Goal: Information Seeking & Learning: Learn about a topic

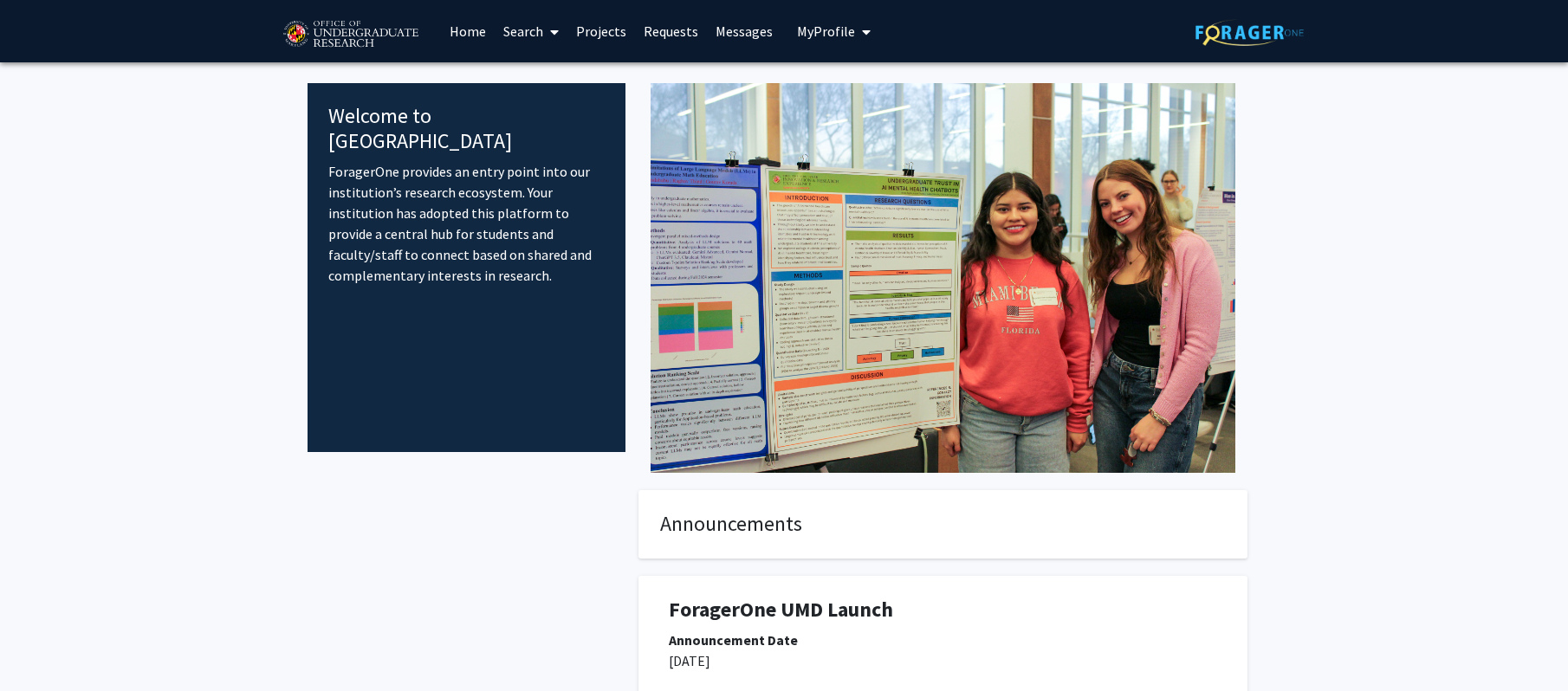
click at [515, 28] on link "Search" at bounding box center [530, 31] width 73 height 60
click at [543, 77] on span "Faculty/Staff" at bounding box center [558, 79] width 127 height 34
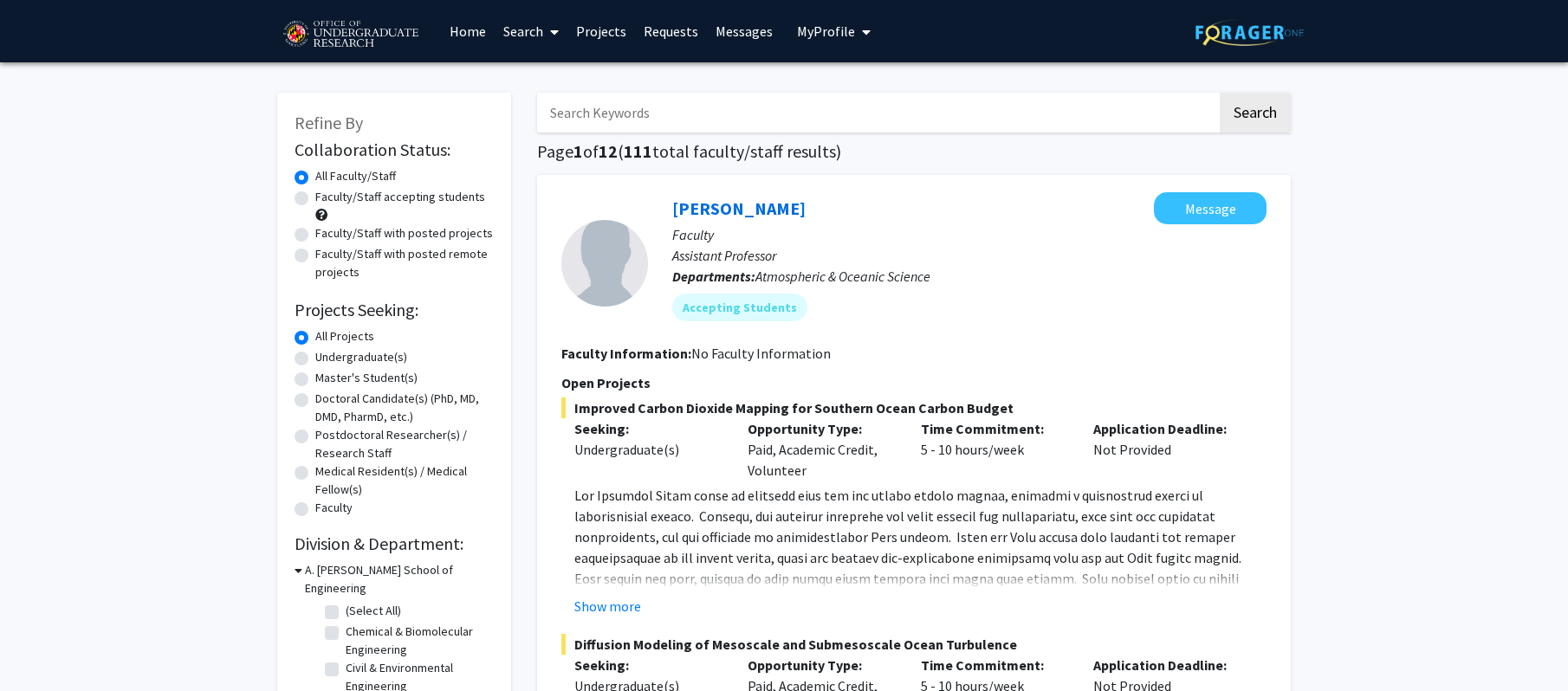
click at [678, 114] on input "Search Keywords" at bounding box center [877, 113] width 680 height 40
type input "genetics"
click at [1220, 93] on button "Search" at bounding box center [1255, 113] width 71 height 40
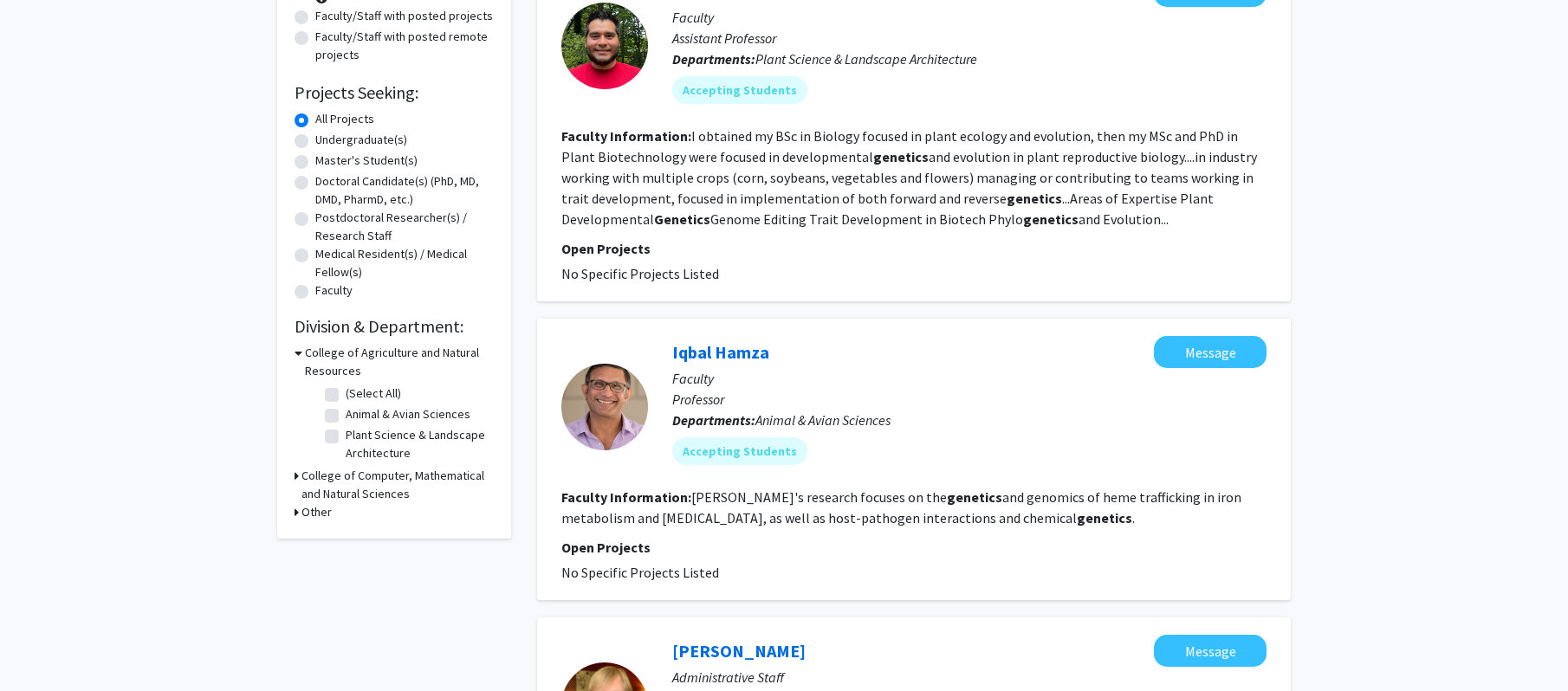
scroll to position [227, 0]
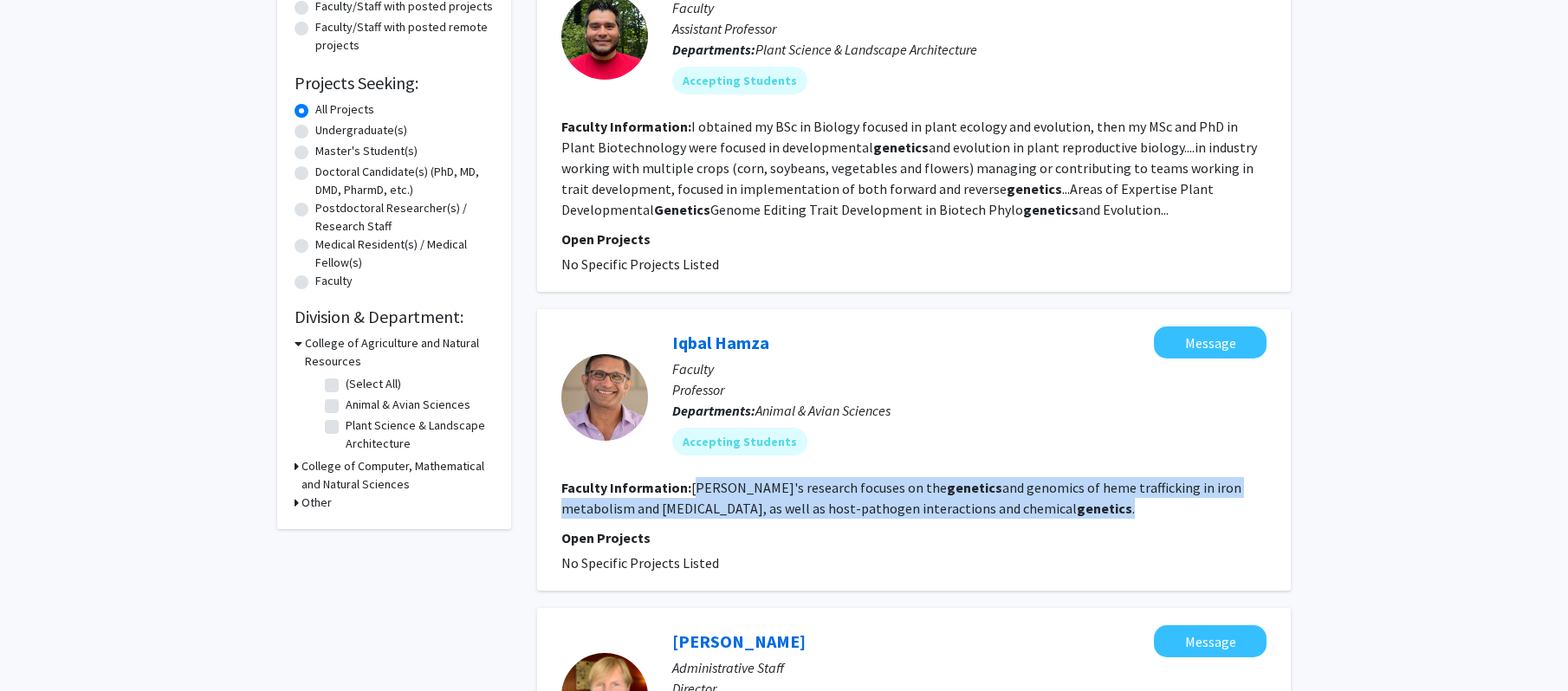
drag, startPoint x: 1039, startPoint y: 521, endPoint x: 697, endPoint y: 495, distance: 343.0
click at [696, 495] on fg-search-faculty "[PERSON_NAME] Message Faculty Professor Departments: Animal & Avian Sciences Ac…" at bounding box center [914, 450] width 706 height 247
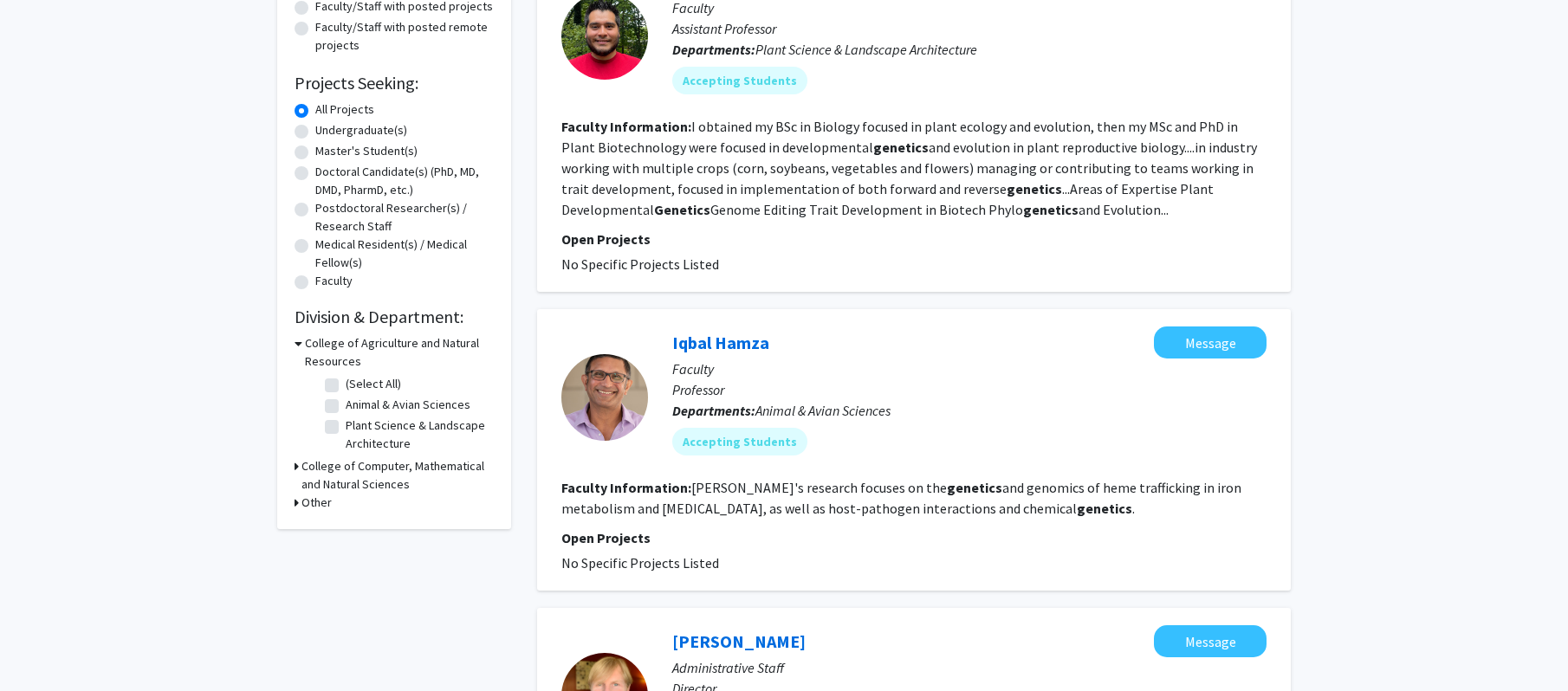
click at [711, 502] on fg-read-more "[PERSON_NAME]'s research focuses on the genetics and genomics of heme trafficki…" at bounding box center [901, 498] width 680 height 38
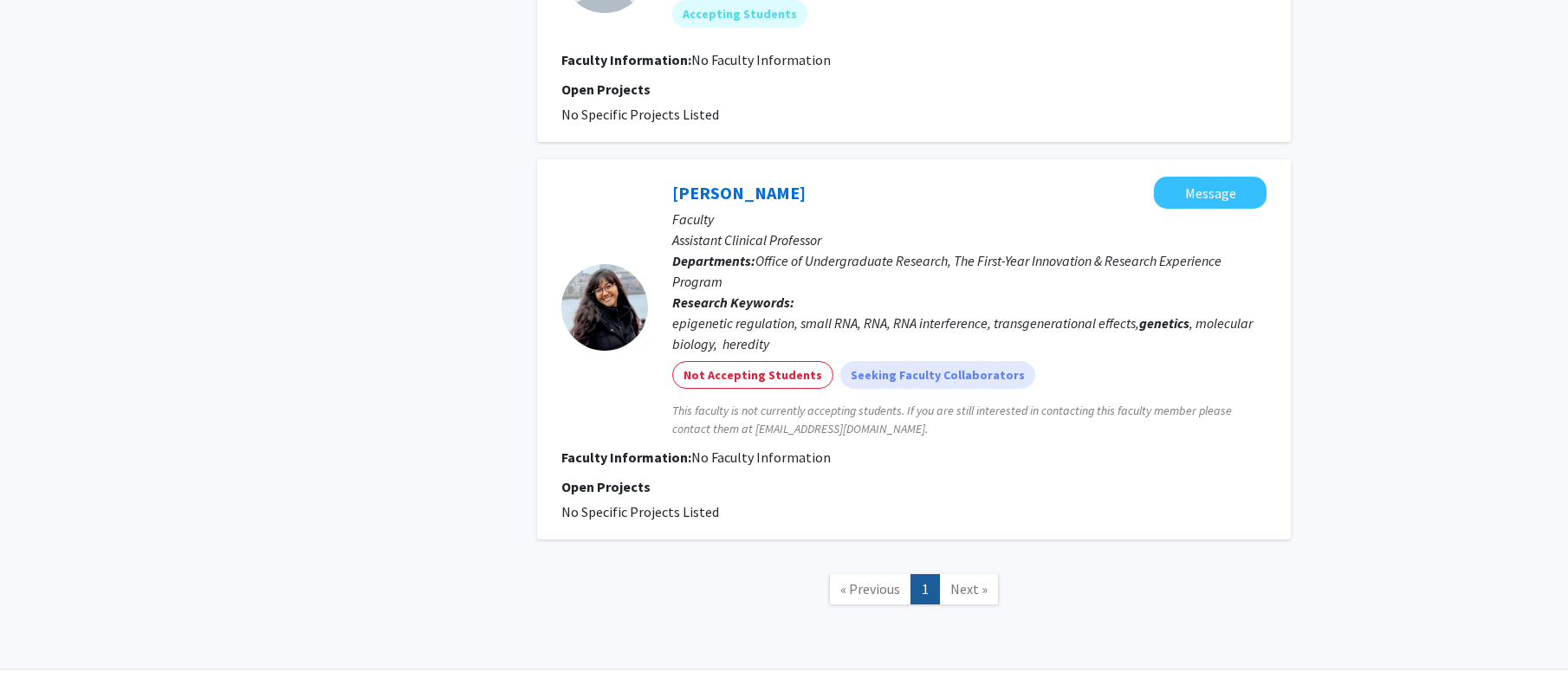
scroll to position [1359, 0]
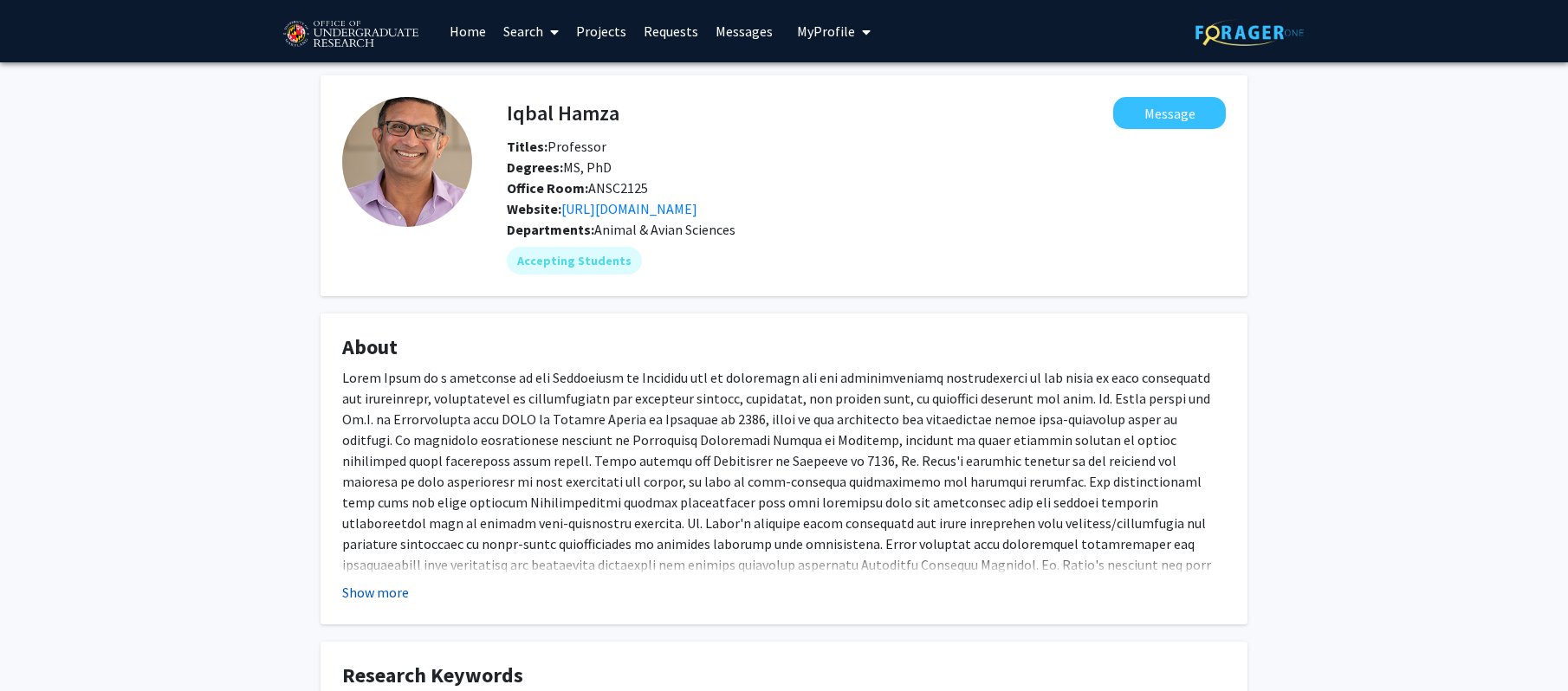
click at [369, 594] on button "Show more" at bounding box center [375, 592] width 67 height 21
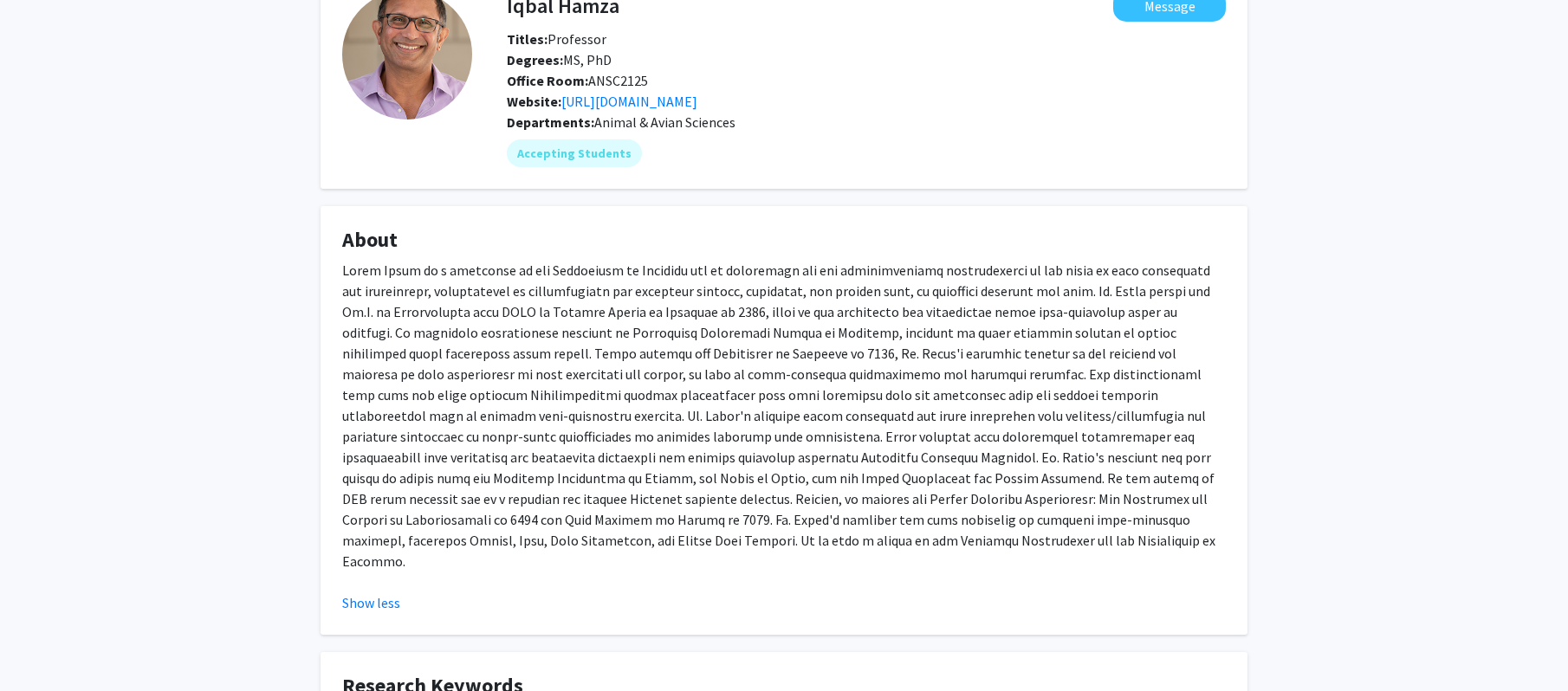
scroll to position [109, 0]
